Goal: Task Accomplishment & Management: Manage account settings

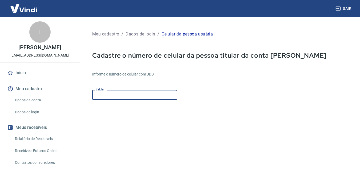
click at [153, 96] on input "Celular" at bounding box center [134, 95] width 85 height 10
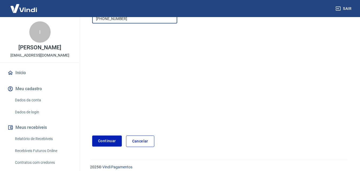
scroll to position [80, 0]
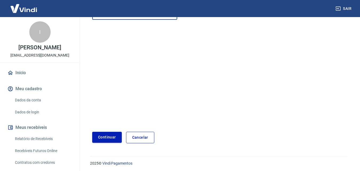
type input "[PHONE_NUMBER]"
click at [109, 140] on button "Continuar" at bounding box center [107, 137] width 30 height 11
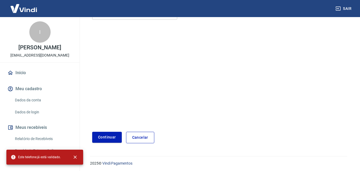
click at [21, 71] on link "Início" at bounding box center [39, 73] width 67 height 12
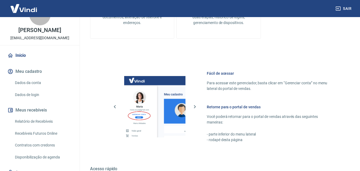
scroll to position [41, 0]
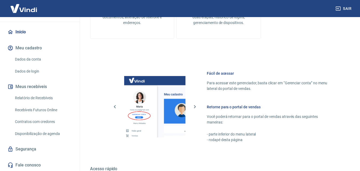
click at [37, 58] on link "Dados da conta" at bounding box center [43, 59] width 60 height 11
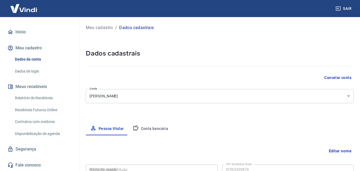
type input "373.633.098-76"
select select "PR"
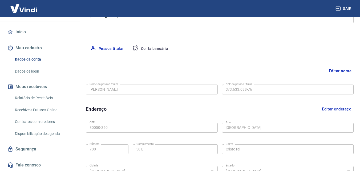
click at [149, 50] on button "Conta bancária" at bounding box center [150, 48] width 44 height 13
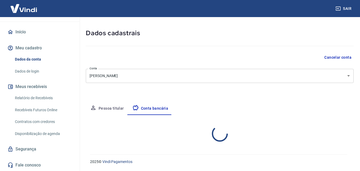
select select "1"
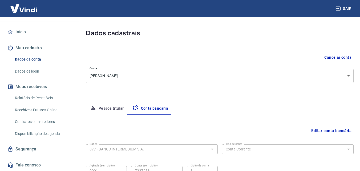
scroll to position [72, 0]
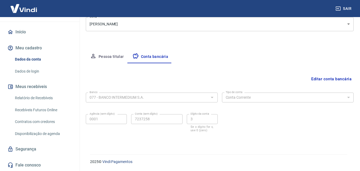
click at [113, 57] on button "Pessoa titular" at bounding box center [107, 56] width 42 height 13
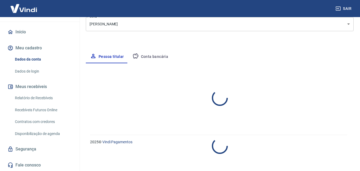
select select "PR"
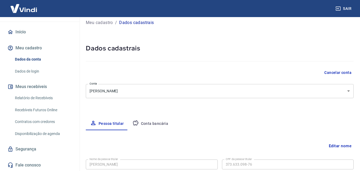
scroll to position [0, 0]
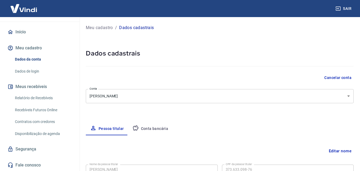
click at [21, 31] on link "Início" at bounding box center [39, 32] width 67 height 12
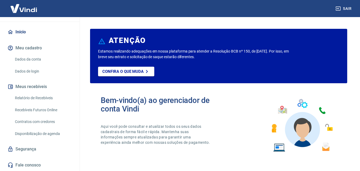
click at [27, 33] on link "Início" at bounding box center [39, 32] width 67 height 12
click at [342, 8] on button "Sair" at bounding box center [343, 9] width 19 height 10
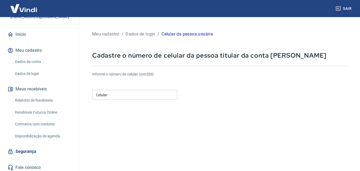
scroll to position [41, 0]
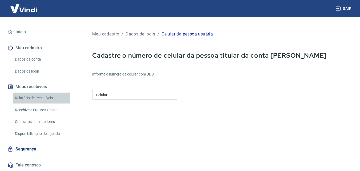
click at [36, 97] on link "Relatório de Recebíveis" at bounding box center [43, 97] width 60 height 11
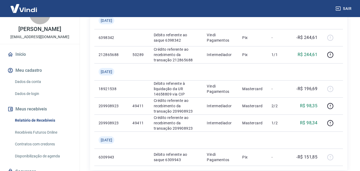
scroll to position [41, 0]
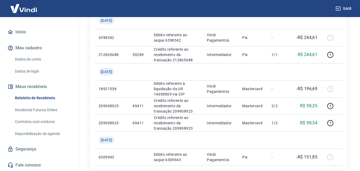
click at [36, 110] on link "Recebíveis Futuros Online" at bounding box center [43, 109] width 60 height 11
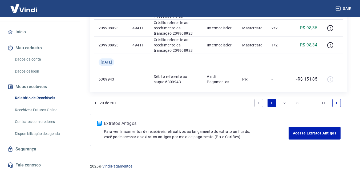
scroll to position [586, 0]
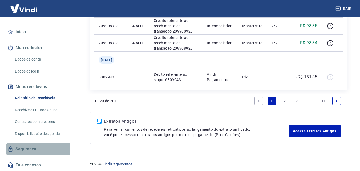
click at [28, 148] on link "Segurança" at bounding box center [39, 149] width 67 height 12
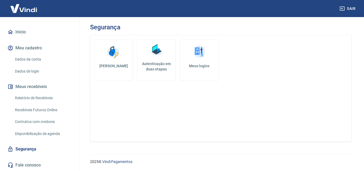
drag, startPoint x: 28, startPoint y: 148, endPoint x: 0, endPoint y: 115, distance: 43.4
click at [0, 115] on div "Início Meu cadastro Dados da conta Dados de login Meus recebíveis Relatório de …" at bounding box center [40, 98] width 80 height 145
click at [23, 34] on link "Início" at bounding box center [39, 32] width 67 height 12
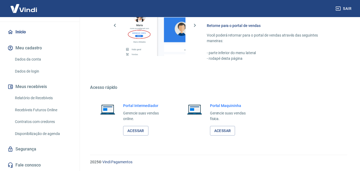
scroll to position [321, 0]
